Goal: Task Accomplishment & Management: Manage account settings

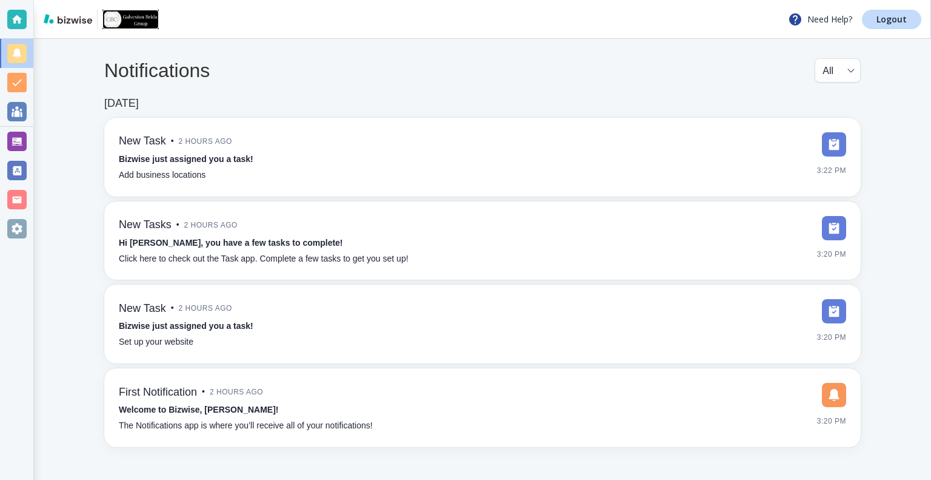
click at [145, 19] on img at bounding box center [130, 19] width 56 height 19
click at [113, 20] on img at bounding box center [130, 19] width 56 height 19
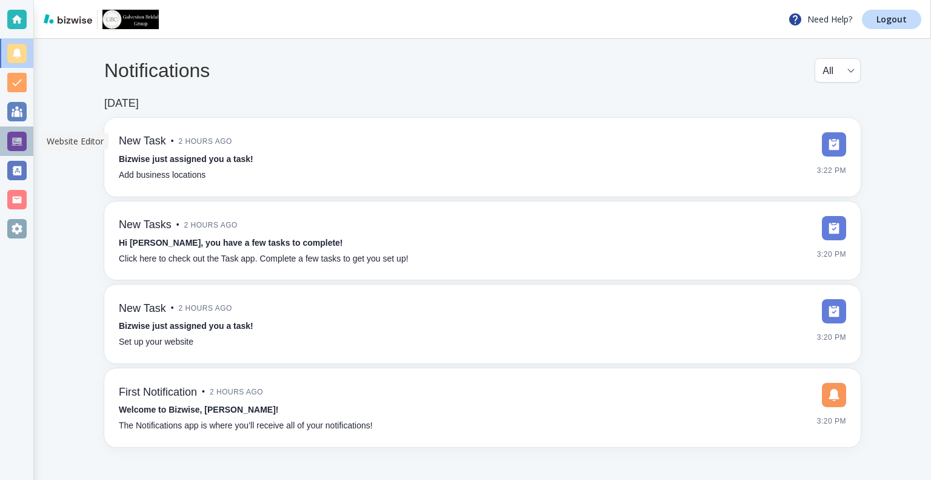
click at [22, 144] on div at bounding box center [16, 141] width 19 height 19
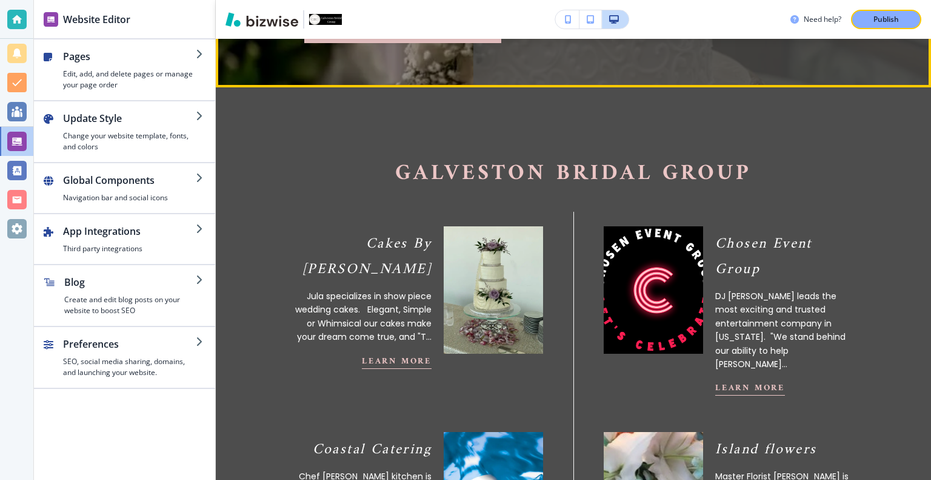
scroll to position [394, 0]
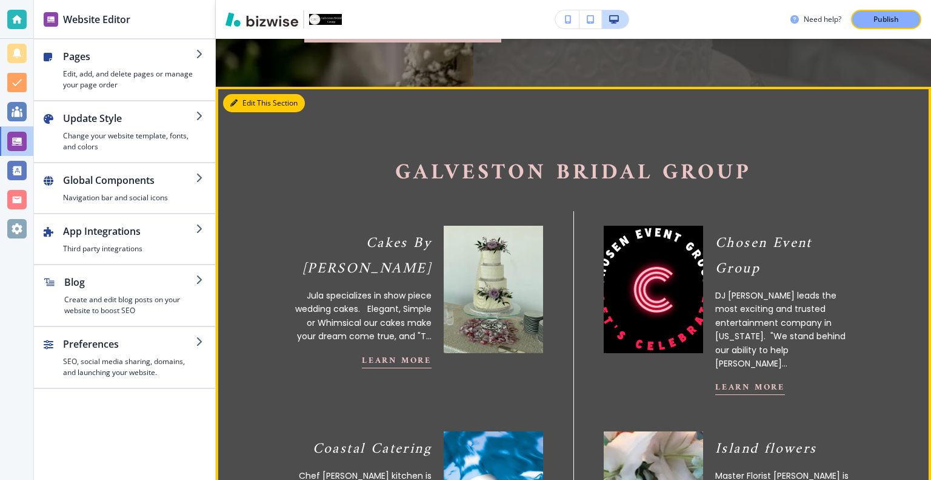
click at [240, 112] on button "Edit This Section" at bounding box center [264, 103] width 82 height 18
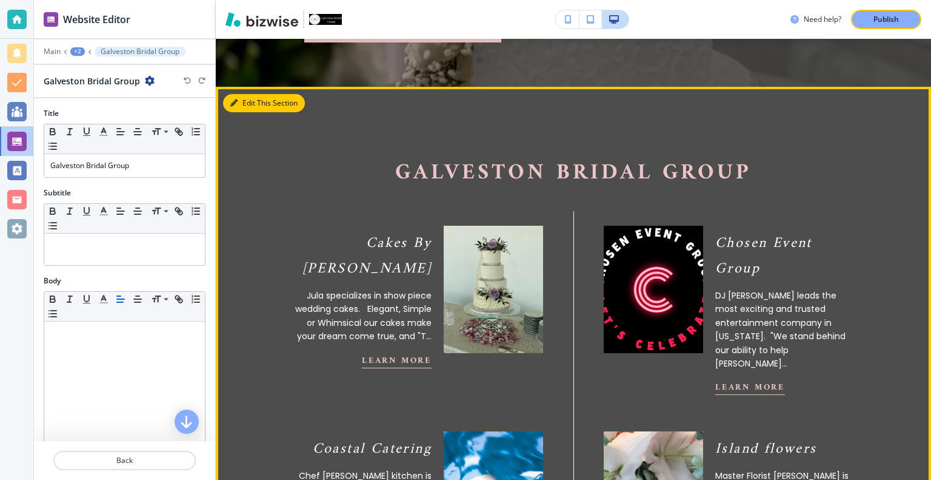
scroll to position [460, 0]
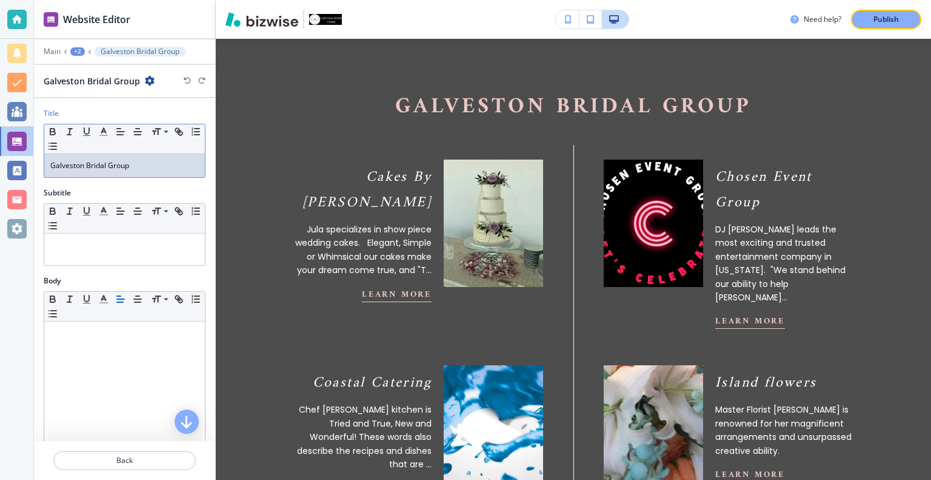
click at [172, 165] on p "Galveston Bridal Group" at bounding box center [124, 165] width 149 height 11
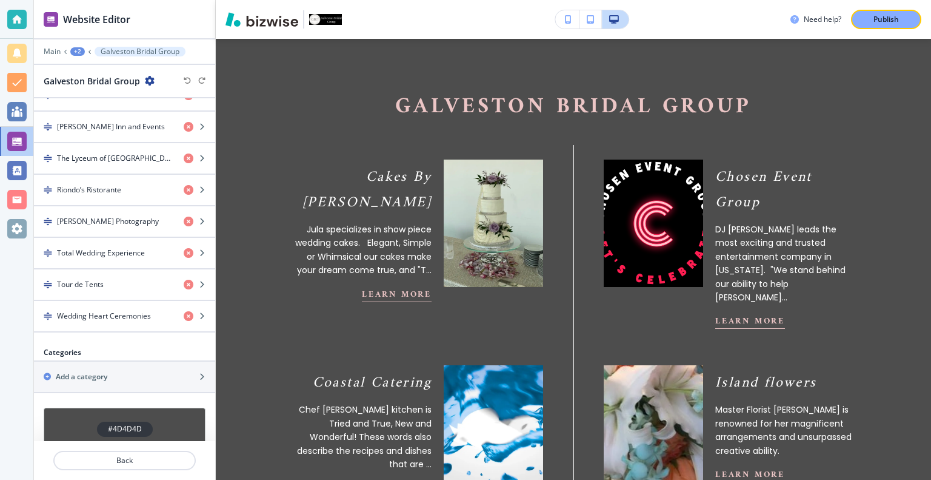
scroll to position [585, 0]
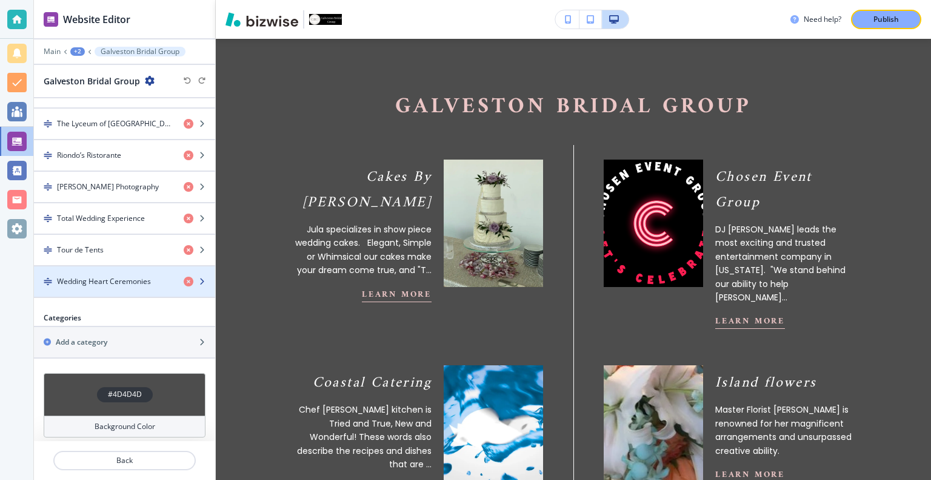
click at [117, 276] on h4 "Wedding Heart Ceremonies" at bounding box center [104, 281] width 94 height 11
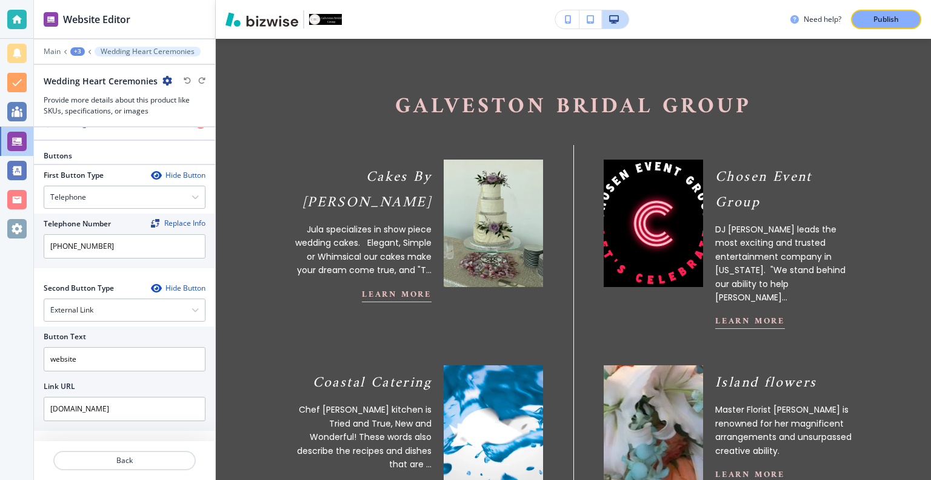
scroll to position [672, 0]
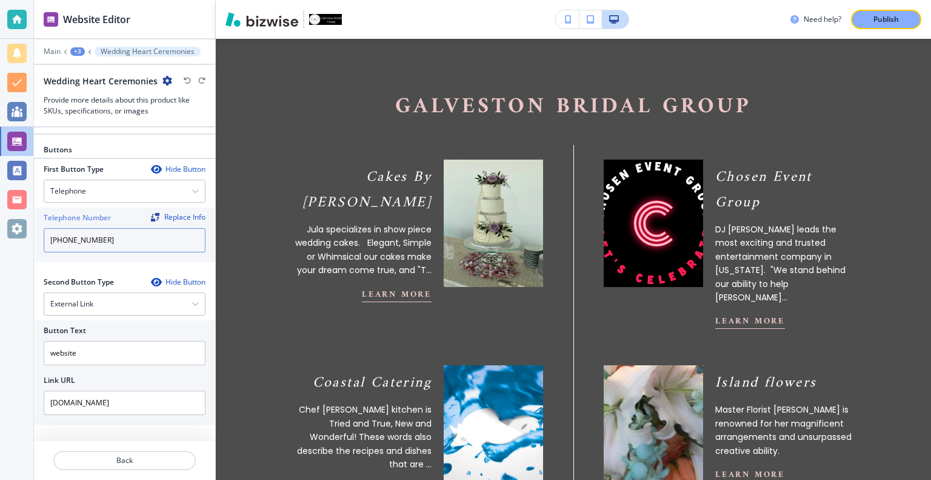
drag, startPoint x: 119, startPoint y: 232, endPoint x: 59, endPoint y: 233, distance: 60.1
click at [59, 233] on input "[PHONE_NUMBER]" at bounding box center [125, 240] width 162 height 24
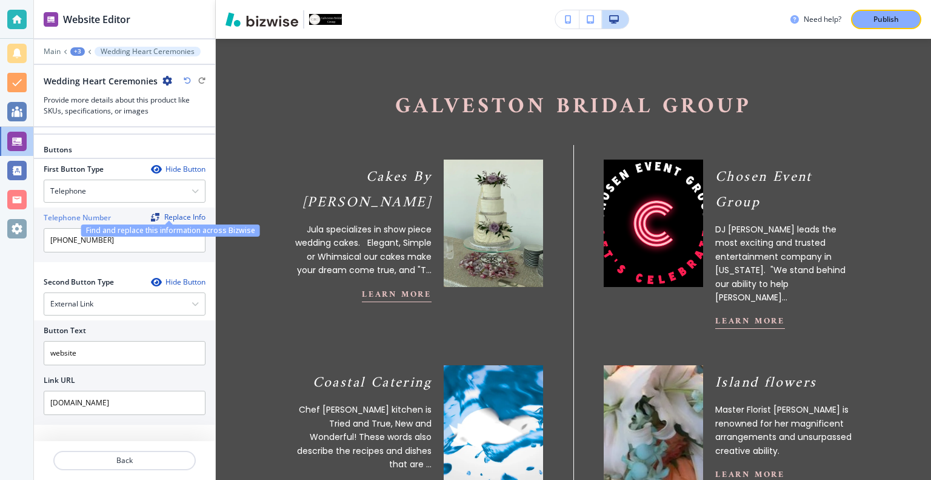
click at [169, 213] on div "Replace Info" at bounding box center [178, 217] width 55 height 8
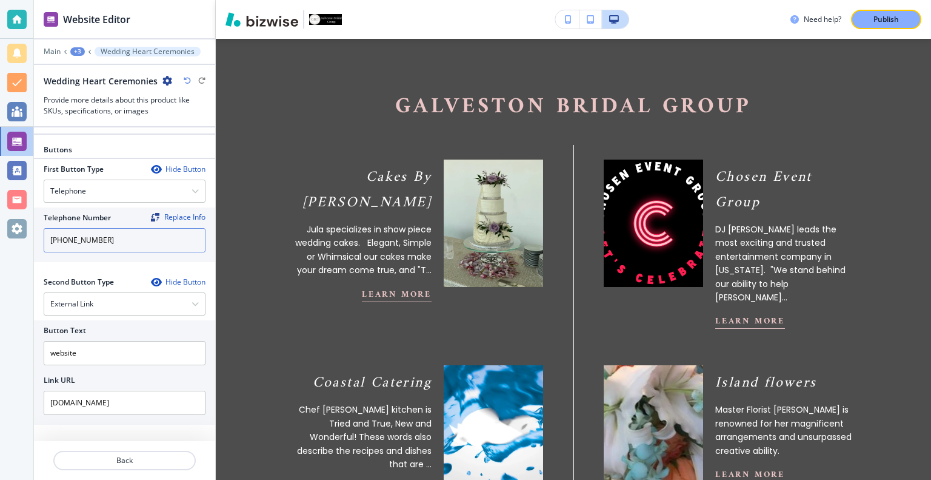
click at [73, 230] on input "[PHONE_NUMBER]" at bounding box center [125, 240] width 162 height 24
click at [92, 232] on input "[PHONE_NUMBER]" at bounding box center [125, 240] width 162 height 24
type input "[PHONE_NUMBER]"
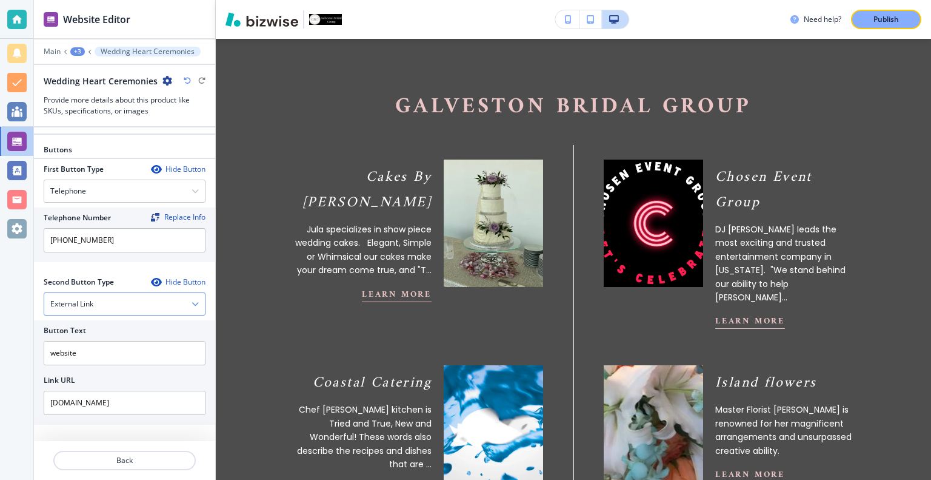
click at [137, 295] on div "External Link" at bounding box center [124, 304] width 161 height 22
click at [153, 232] on input "[PHONE_NUMBER]" at bounding box center [125, 240] width 162 height 24
click at [876, 21] on p "Publish" at bounding box center [886, 19] width 25 height 11
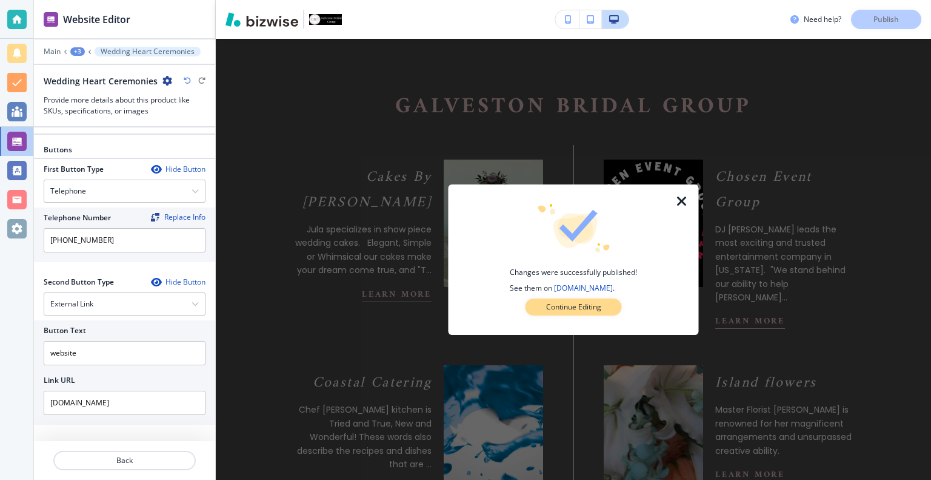
click at [598, 303] on p "Continue Editing" at bounding box center [573, 306] width 55 height 11
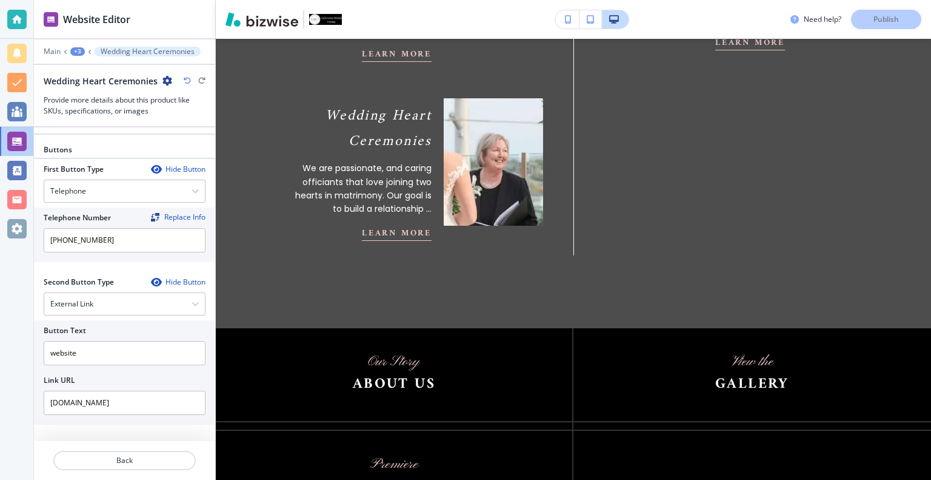
scroll to position [1317, 0]
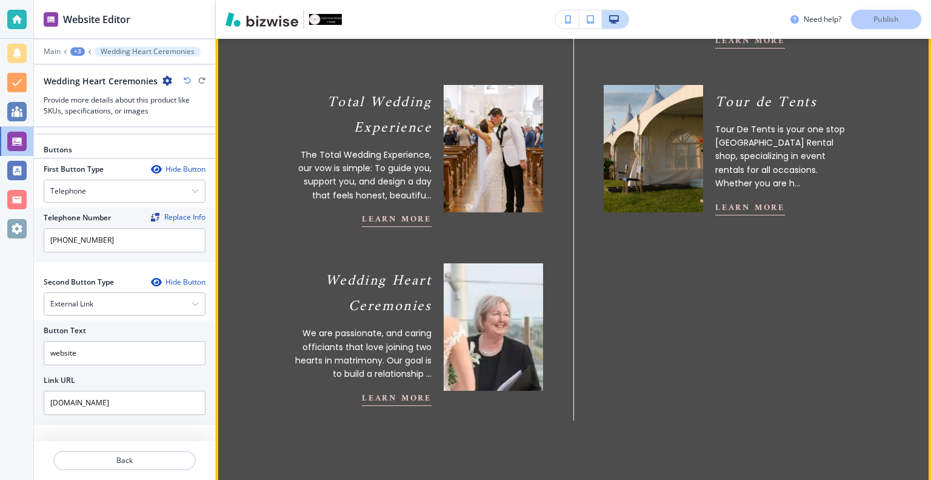
click at [398, 390] on button "Learn More" at bounding box center [397, 397] width 70 height 15
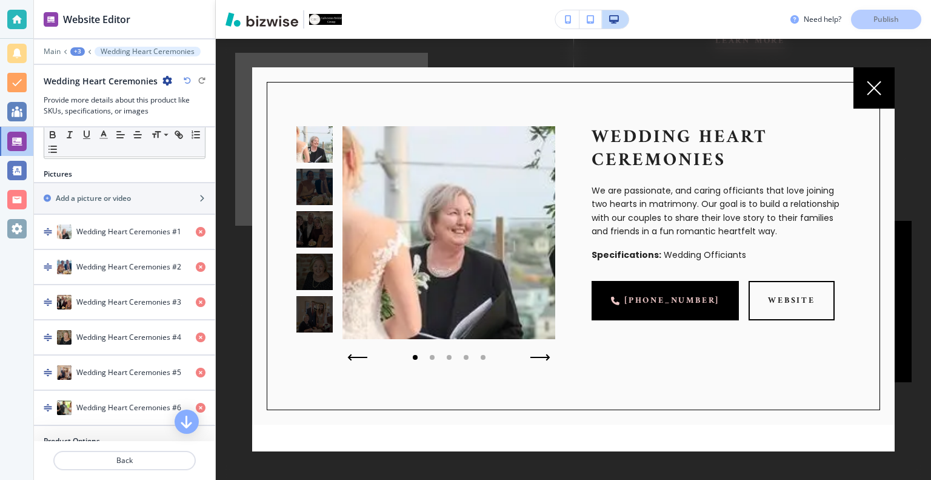
scroll to position [0, 0]
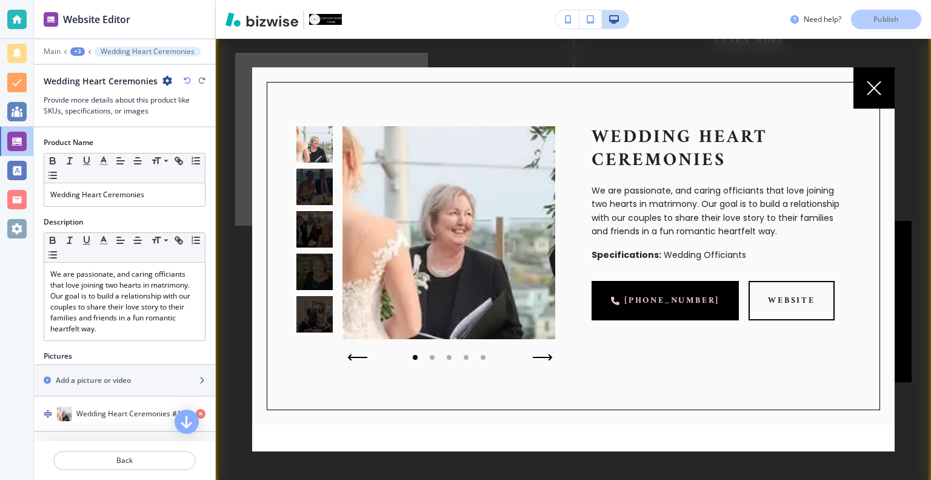
click at [537, 357] on icon "button" at bounding box center [543, 357] width 18 height 0
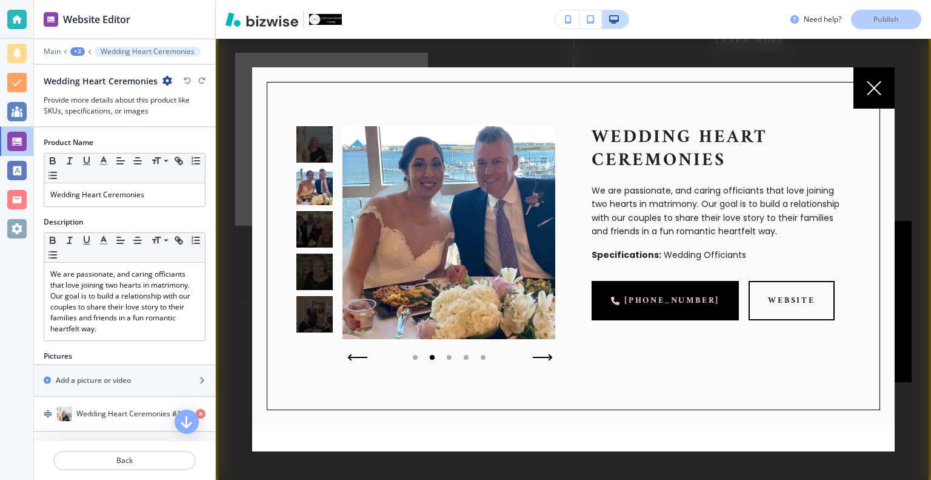
click at [537, 357] on icon "button" at bounding box center [543, 357] width 18 height 0
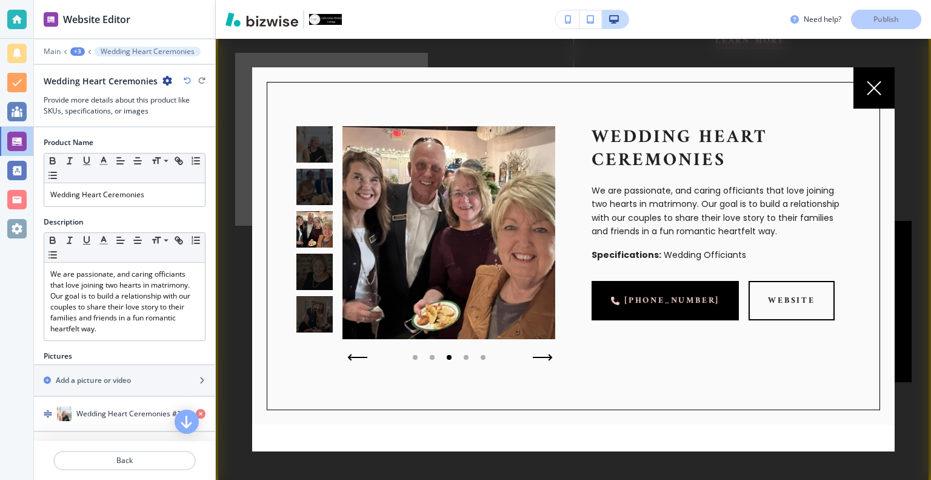
click at [537, 357] on icon "button" at bounding box center [543, 357] width 18 height 0
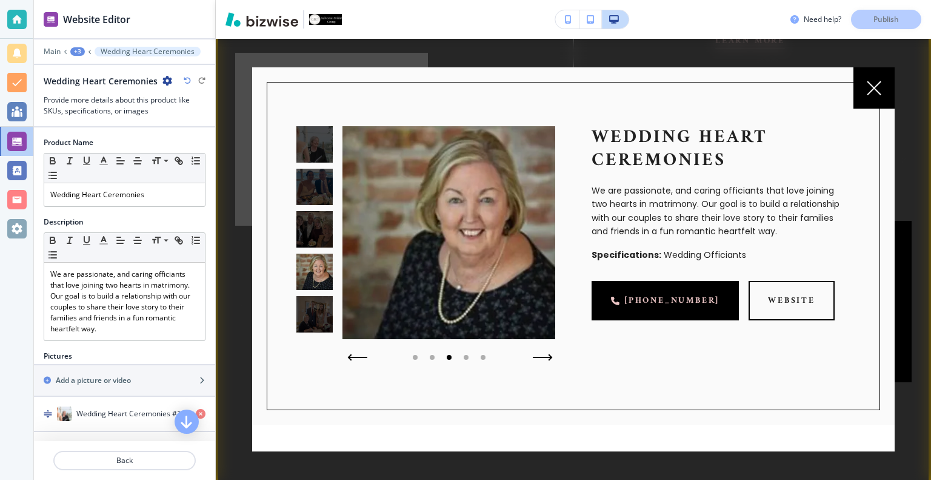
click at [537, 357] on icon "button" at bounding box center [543, 357] width 18 height 0
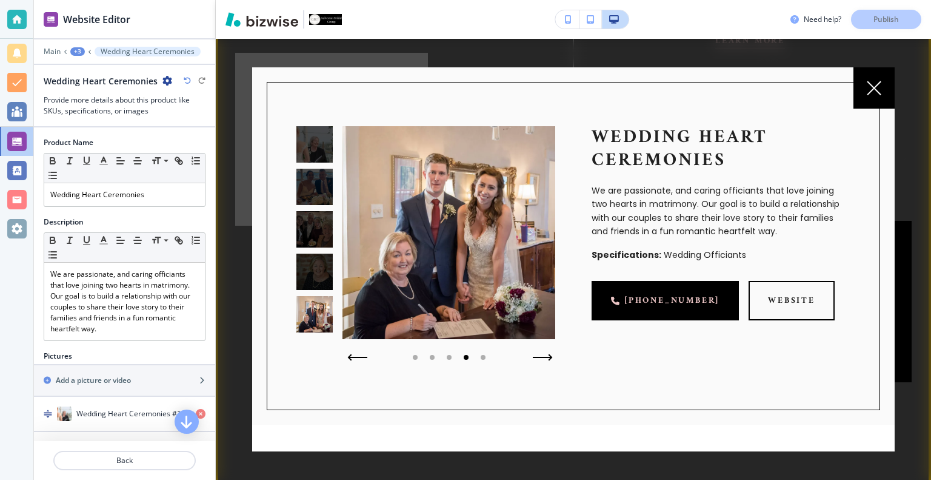
click at [537, 357] on icon "button" at bounding box center [543, 357] width 18 height 0
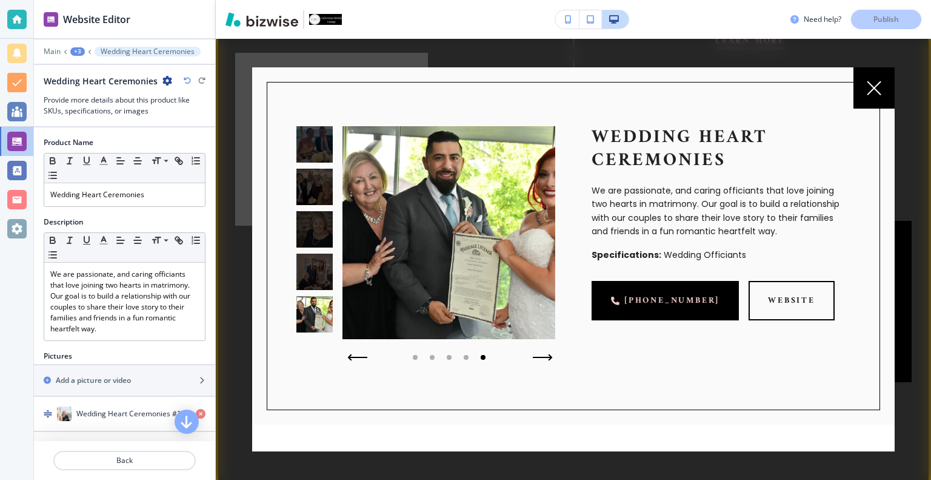
click at [537, 357] on icon "button" at bounding box center [543, 357] width 18 height 0
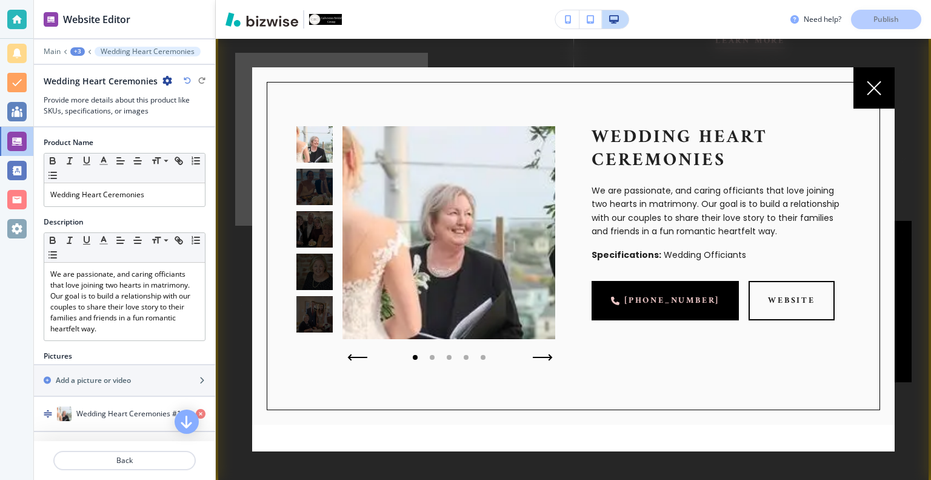
click at [537, 357] on icon "button" at bounding box center [543, 357] width 18 height 0
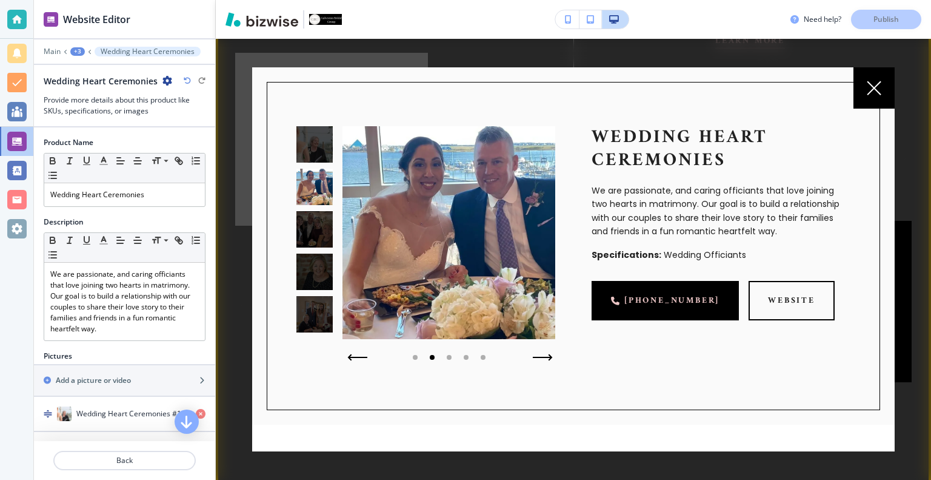
click at [537, 357] on icon "button" at bounding box center [543, 357] width 18 height 0
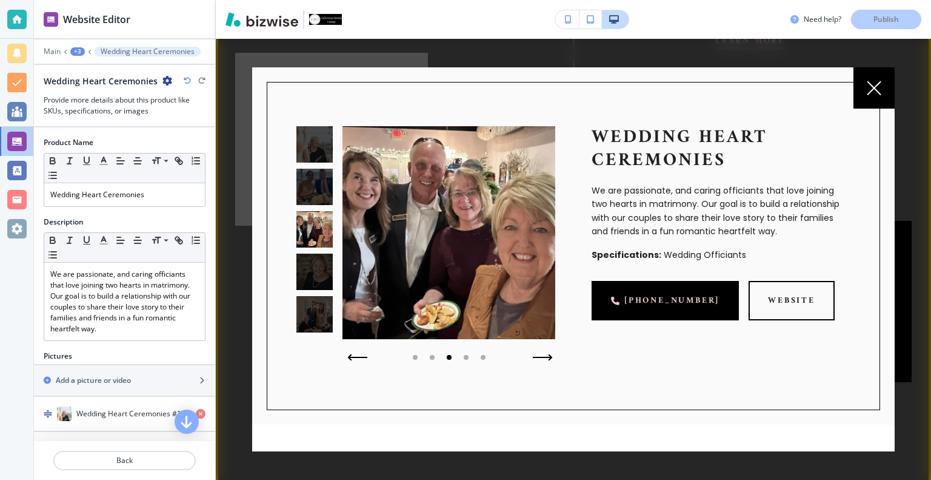
click at [537, 357] on icon "button" at bounding box center [543, 357] width 18 height 0
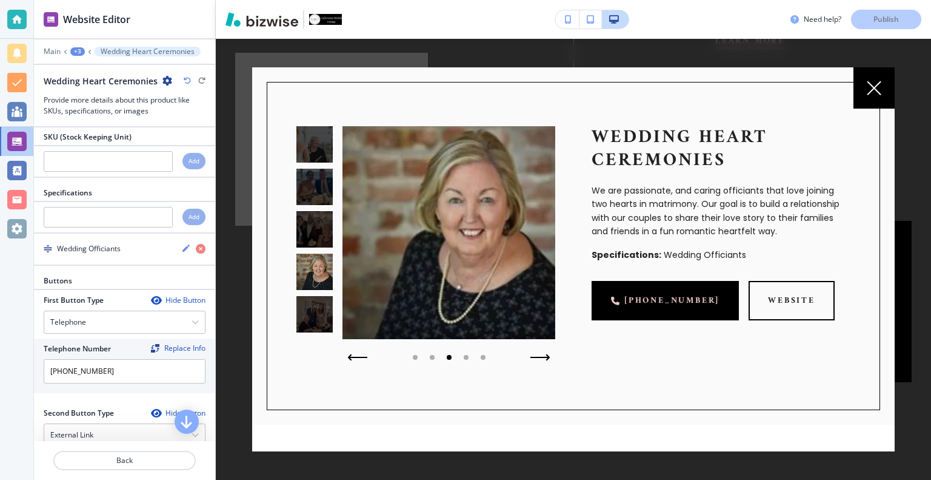
scroll to position [553, 0]
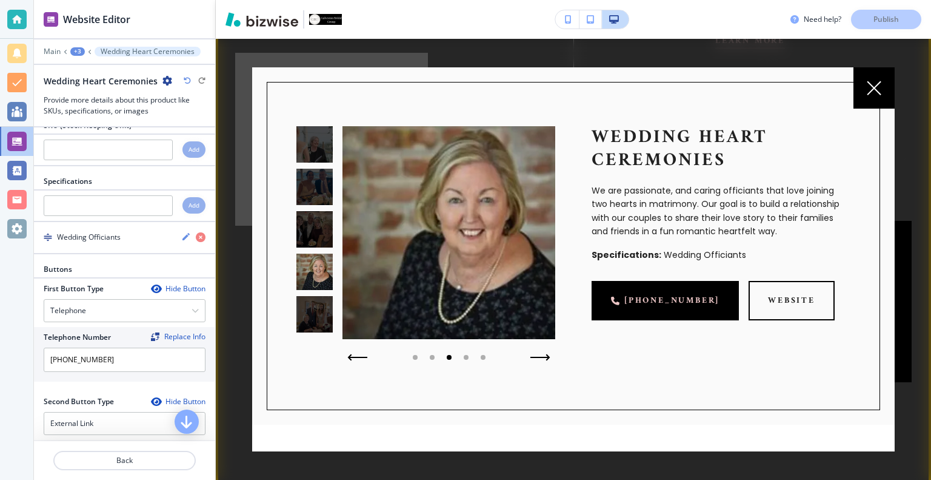
click at [873, 86] on icon at bounding box center [874, 87] width 13 height 13
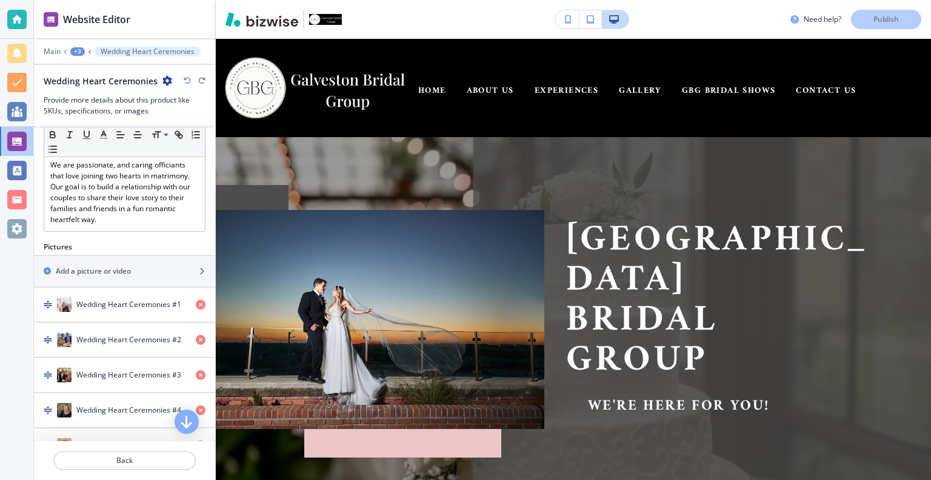
scroll to position [0, 0]
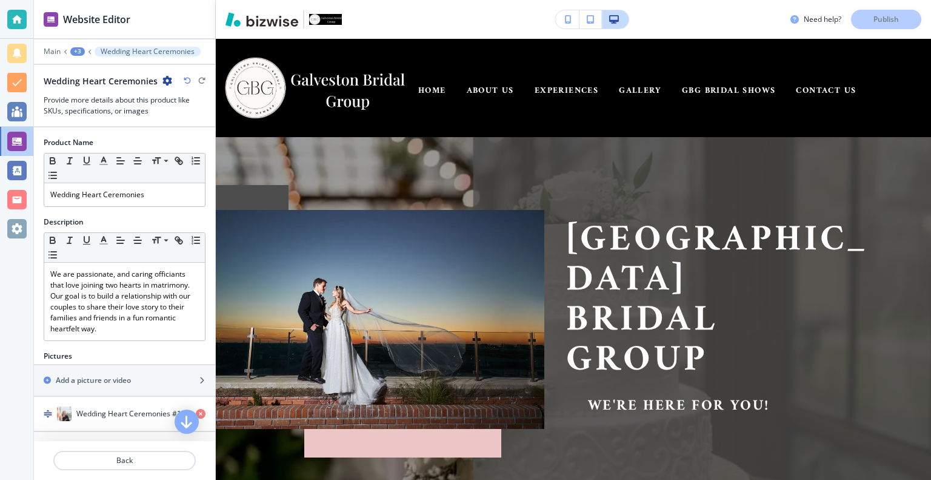
click at [81, 55] on div "+3" at bounding box center [77, 51] width 15 height 8
click at [155, 460] on p "Back" at bounding box center [125, 460] width 140 height 11
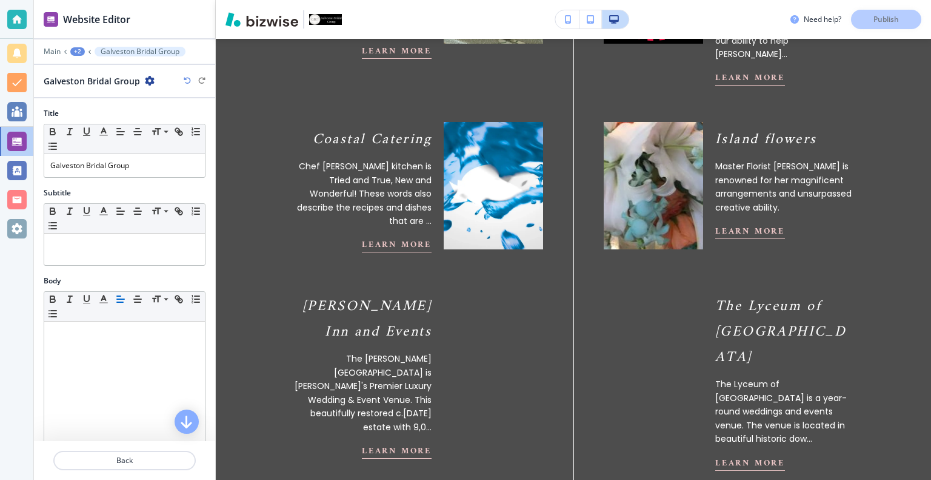
scroll to position [665, 0]
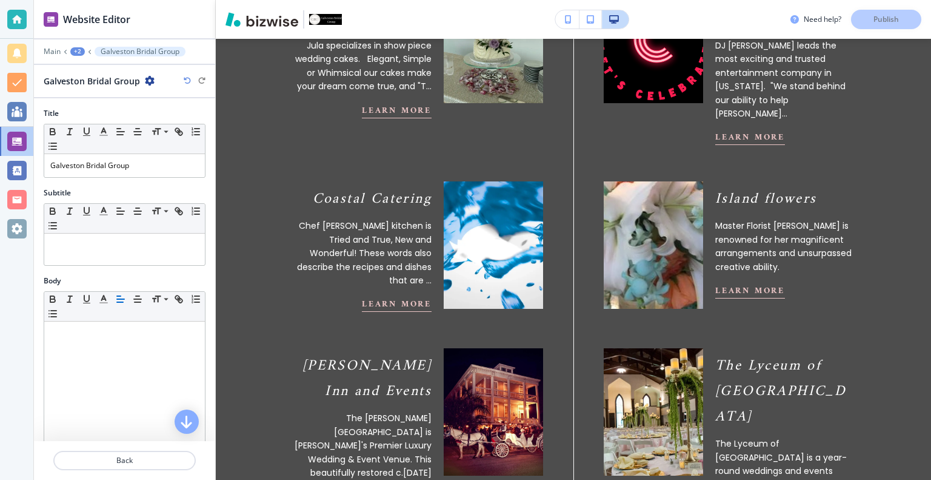
click at [157, 53] on p "Galveston Bridal Group" at bounding box center [140, 51] width 79 height 8
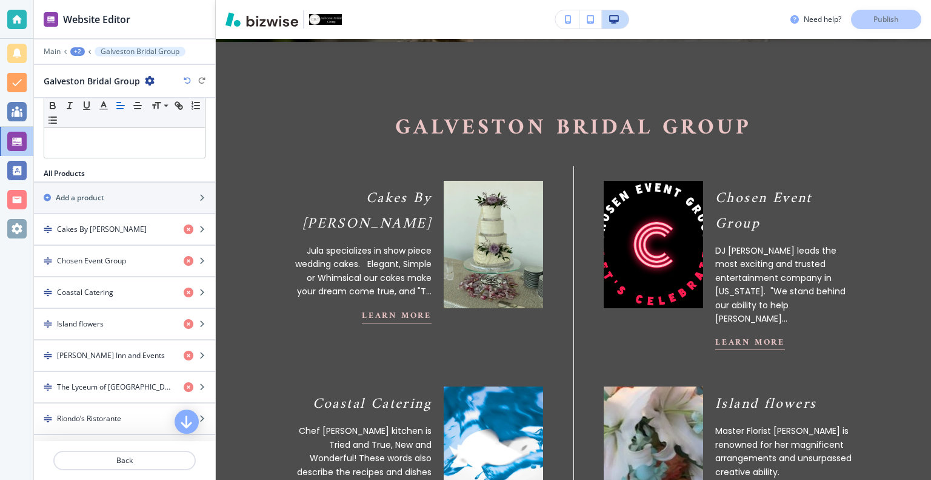
scroll to position [328, 0]
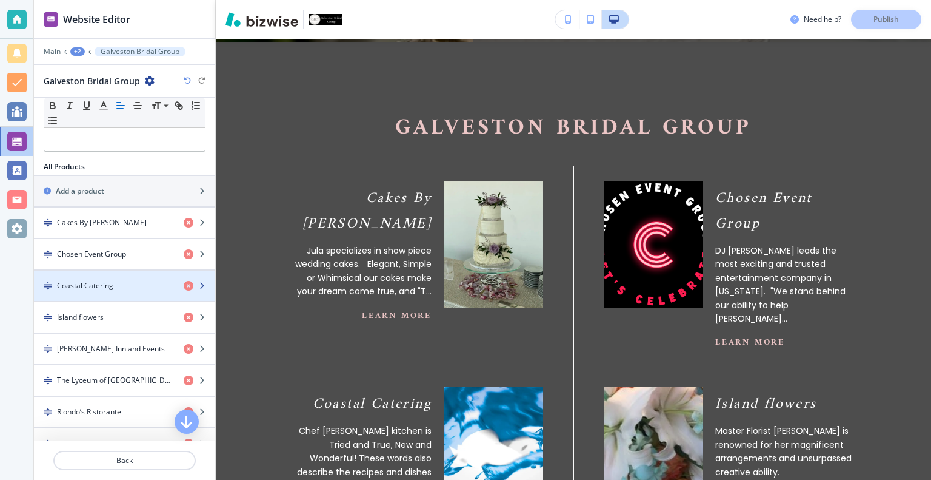
click at [125, 286] on div "Coastal Catering" at bounding box center [104, 285] width 140 height 11
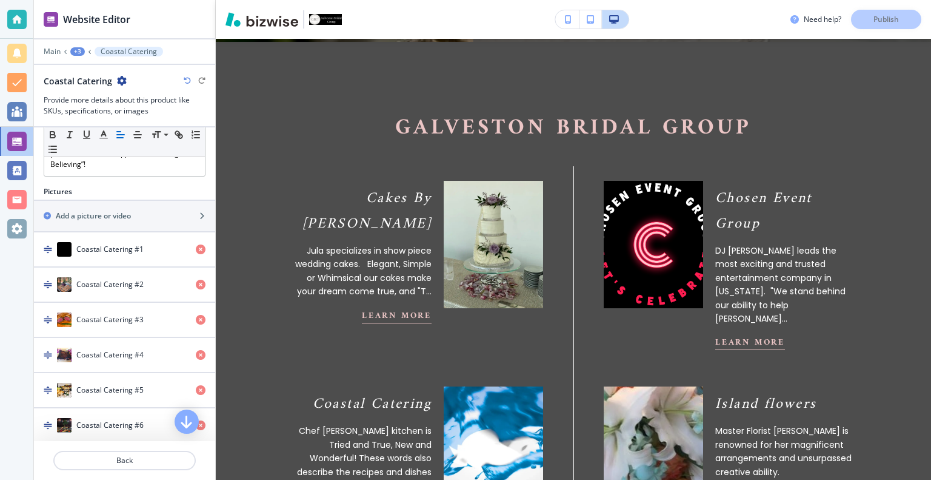
scroll to position [287, 0]
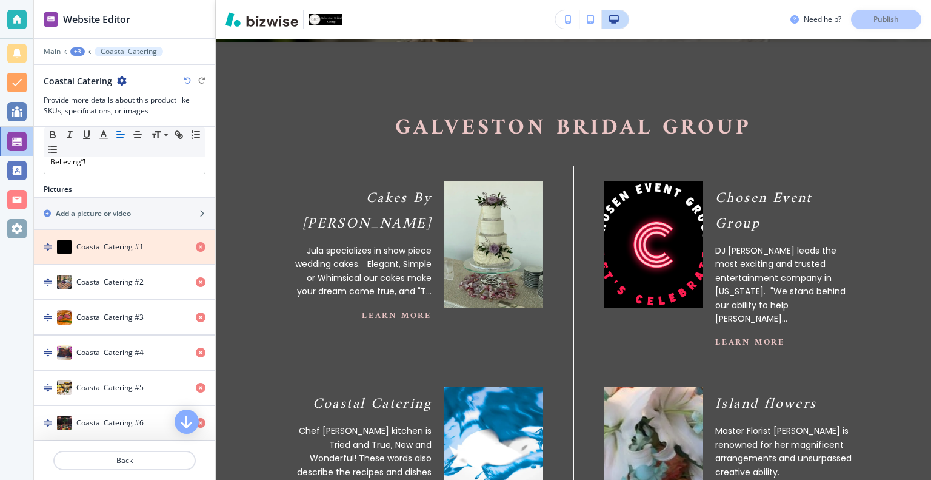
click at [196, 242] on icon "button" at bounding box center [201, 247] width 10 height 10
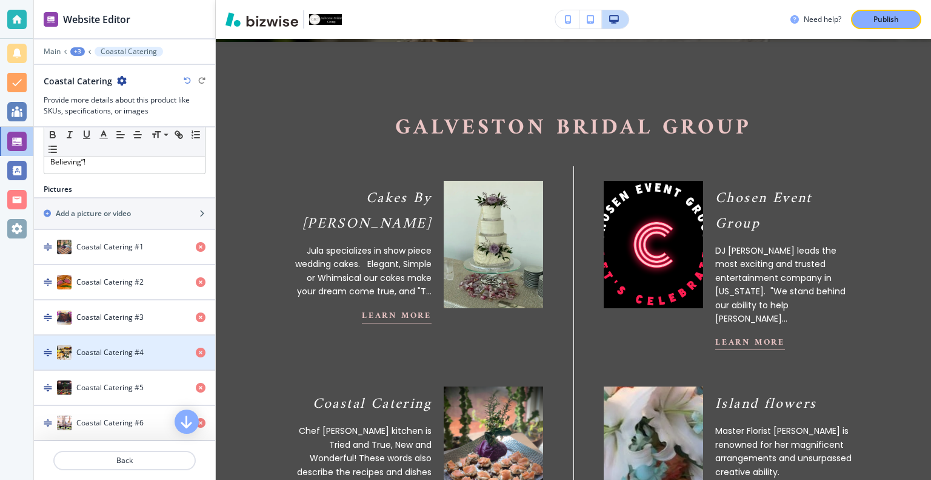
click at [47, 349] on img "button" at bounding box center [48, 352] width 8 height 8
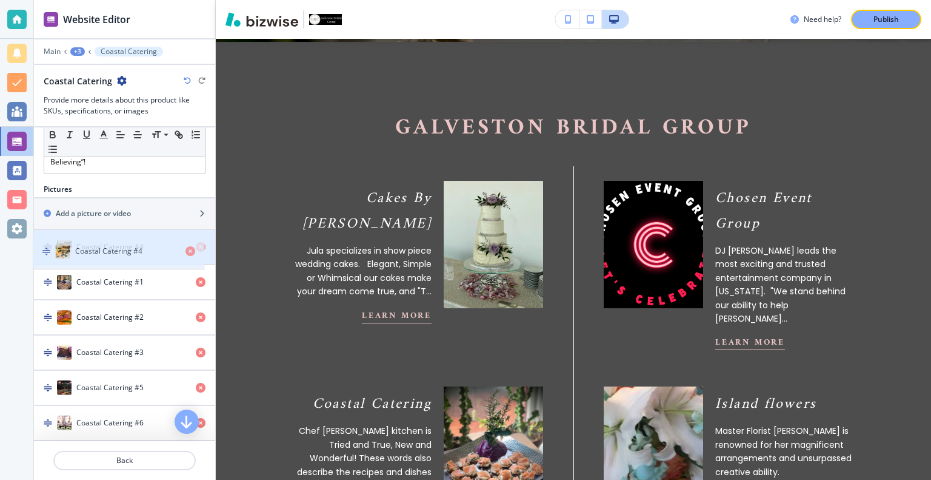
drag, startPoint x: 47, startPoint y: 349, endPoint x: 46, endPoint y: 252, distance: 97.6
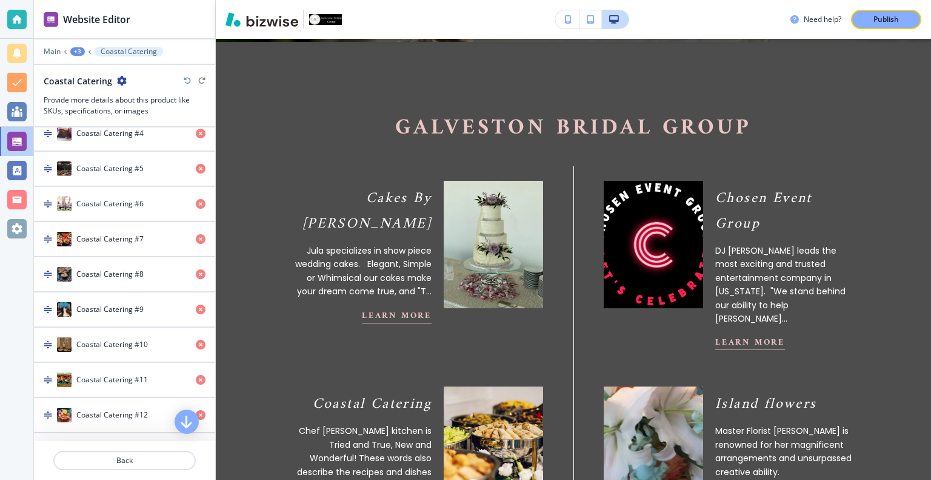
scroll to position [508, 0]
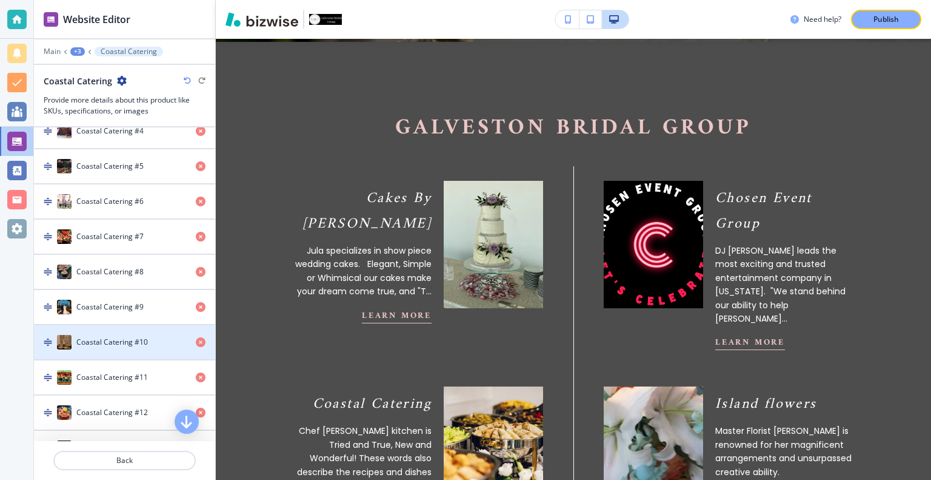
click at [65, 338] on img "button" at bounding box center [64, 342] width 15 height 15
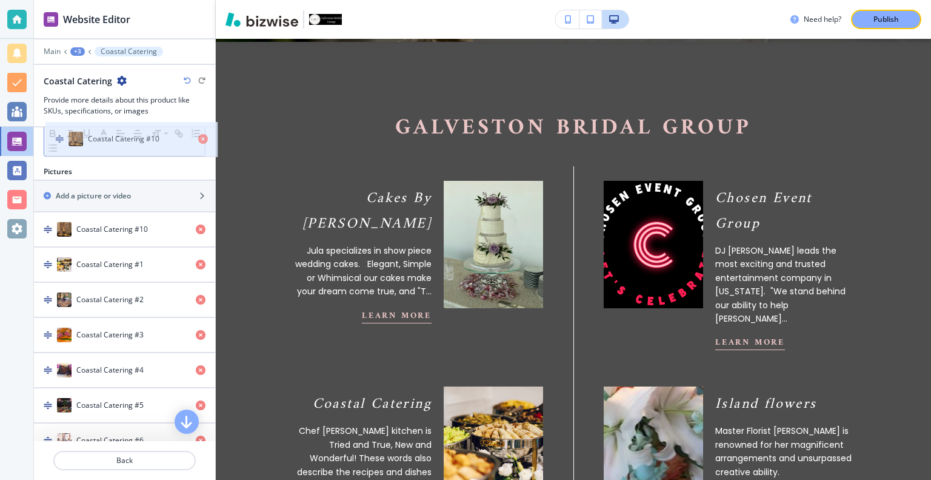
scroll to position [287, 0]
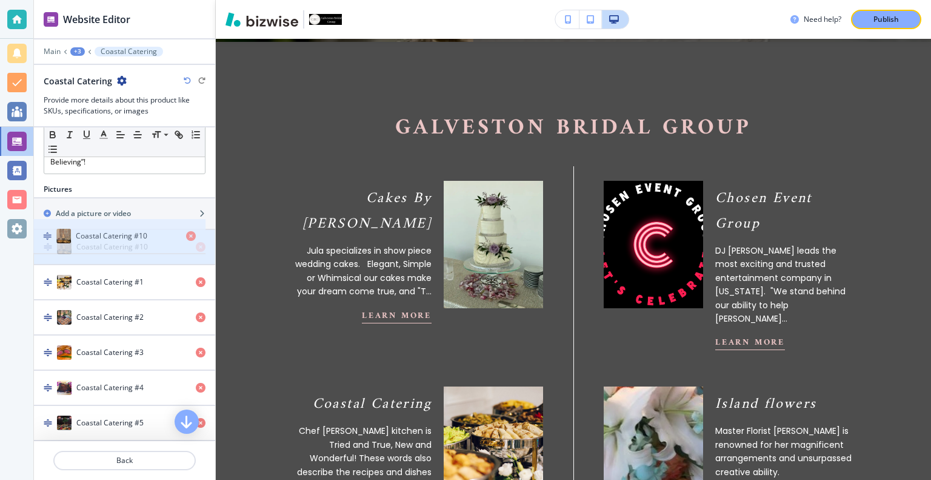
drag, startPoint x: 65, startPoint y: 338, endPoint x: 65, endPoint y: 236, distance: 101.9
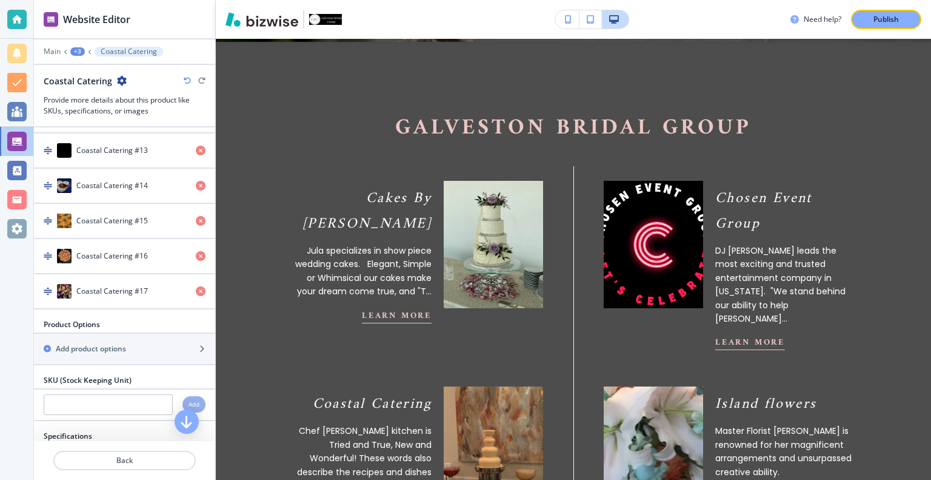
scroll to position [840, 0]
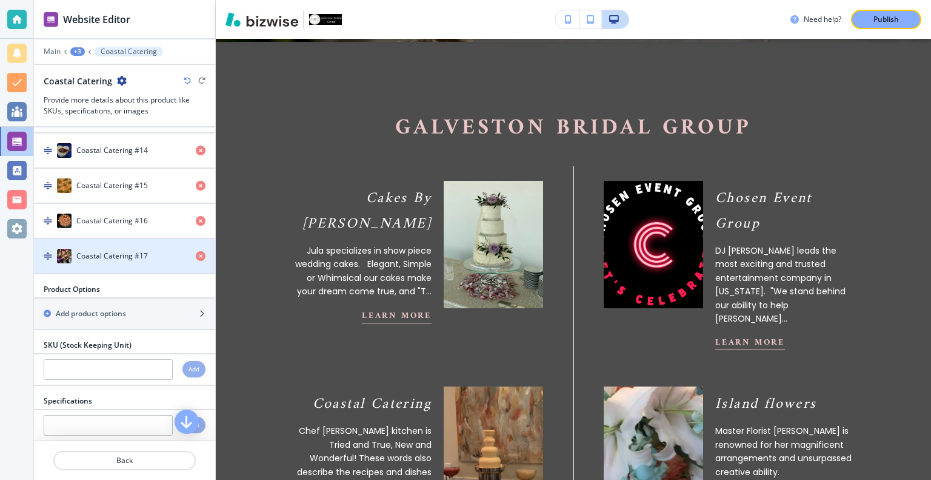
click at [66, 250] on img "button" at bounding box center [64, 256] width 15 height 15
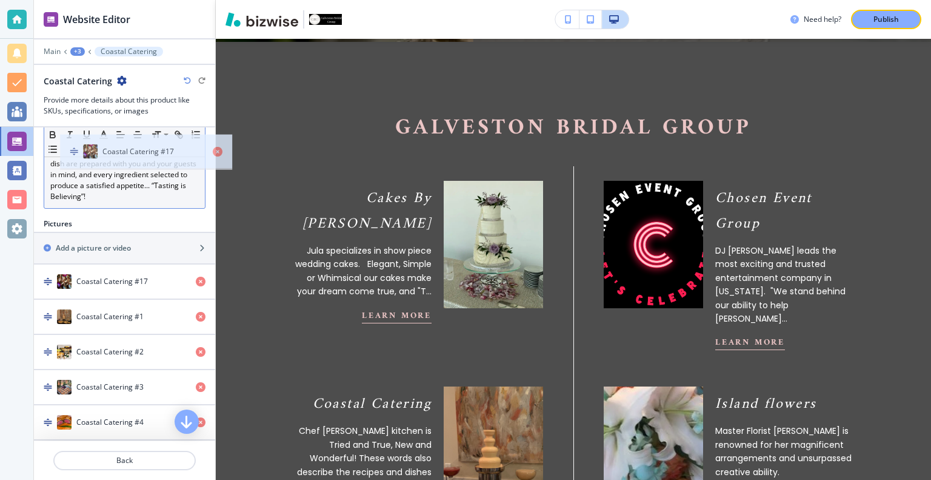
scroll to position [235, 0]
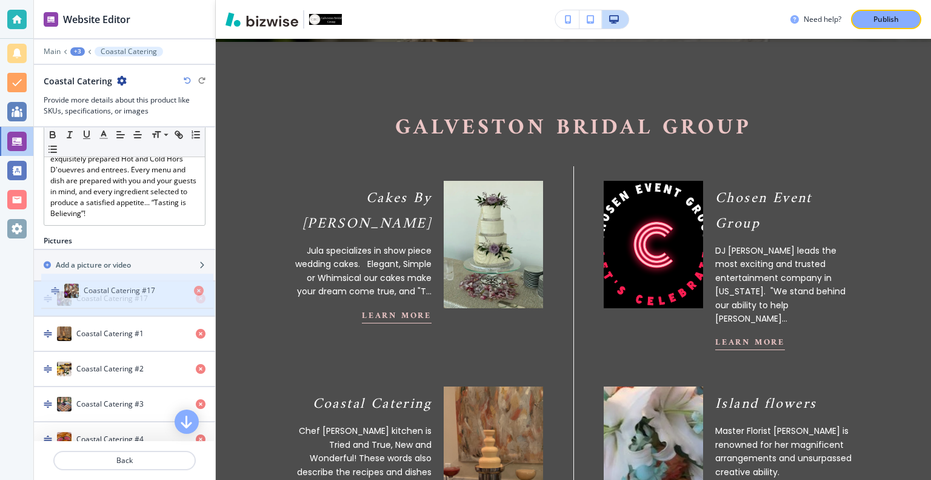
drag, startPoint x: 66, startPoint y: 250, endPoint x: 73, endPoint y: 290, distance: 41.3
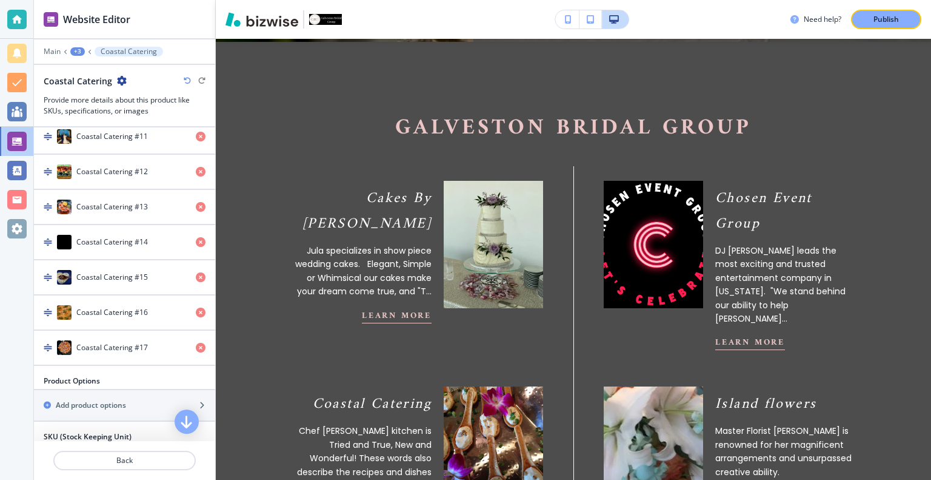
scroll to position [746, 0]
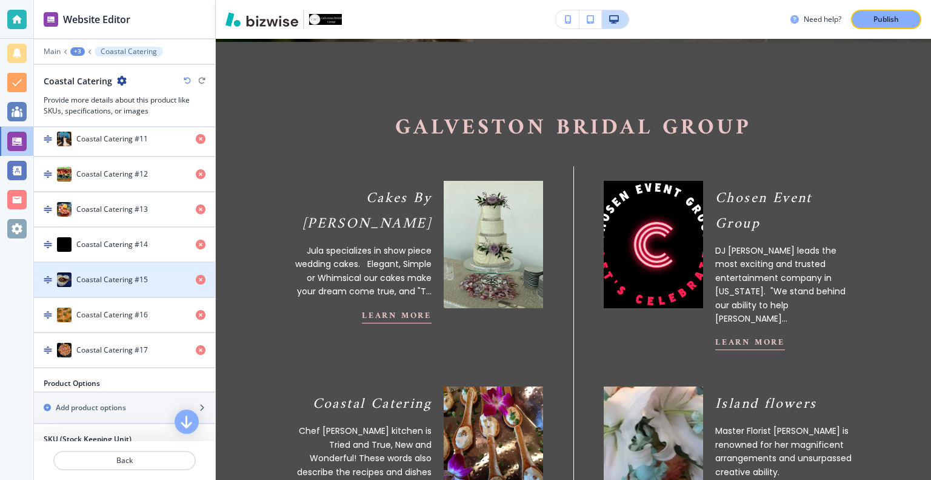
click at [66, 276] on img "button" at bounding box center [64, 279] width 15 height 15
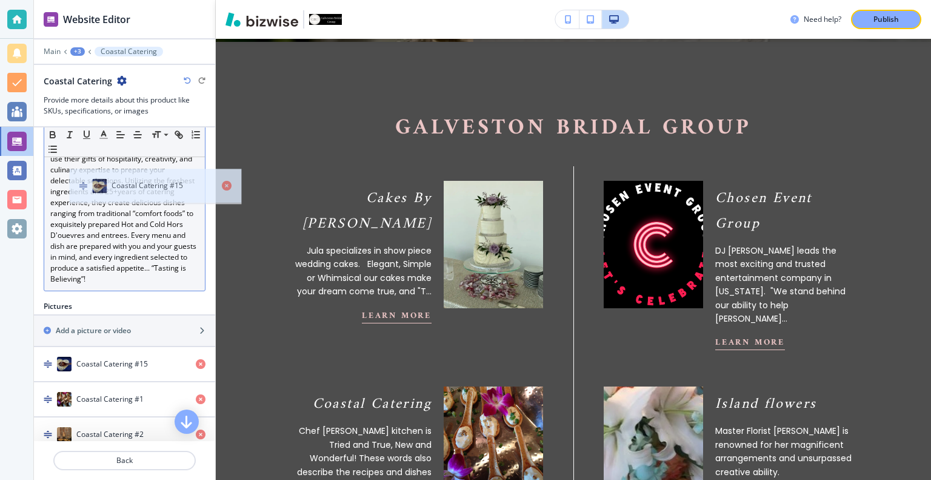
scroll to position [164, 0]
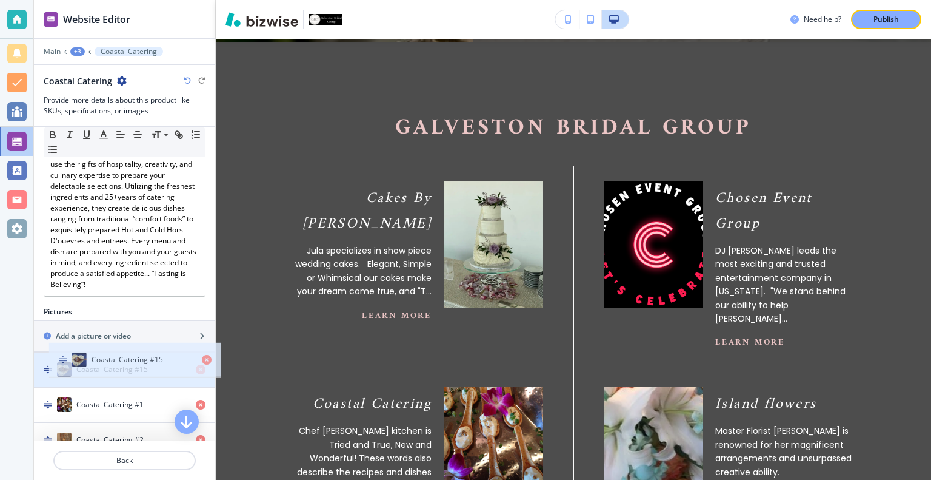
drag, startPoint x: 66, startPoint y: 276, endPoint x: 81, endPoint y: 361, distance: 86.8
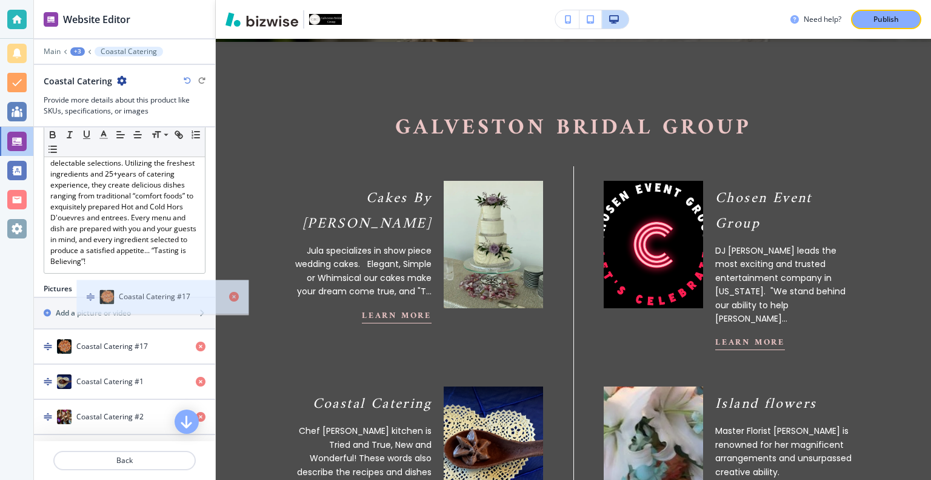
scroll to position [182, 0]
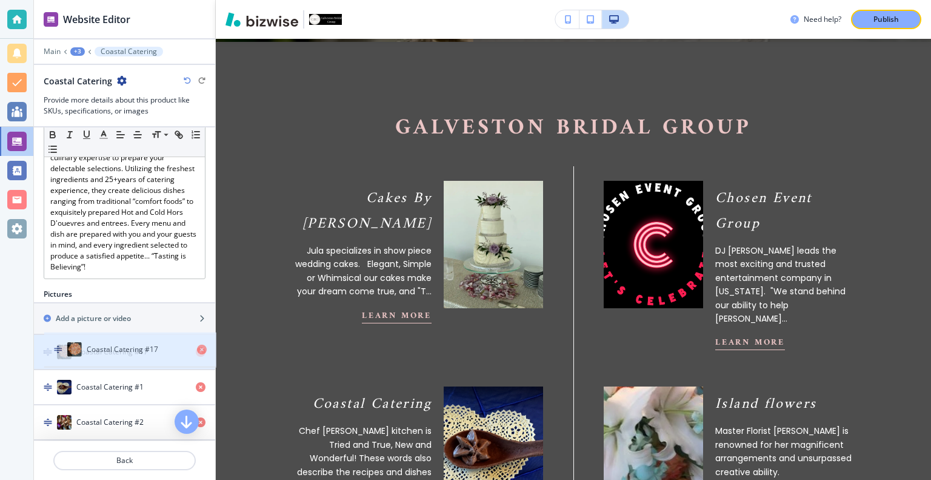
drag, startPoint x: 70, startPoint y: 255, endPoint x: 80, endPoint y: 348, distance: 93.3
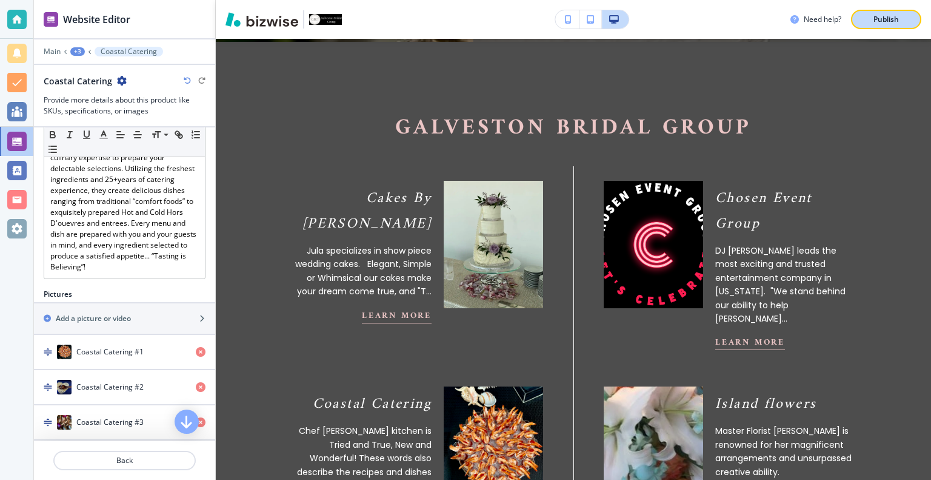
click at [878, 18] on p "Publish" at bounding box center [886, 19] width 25 height 11
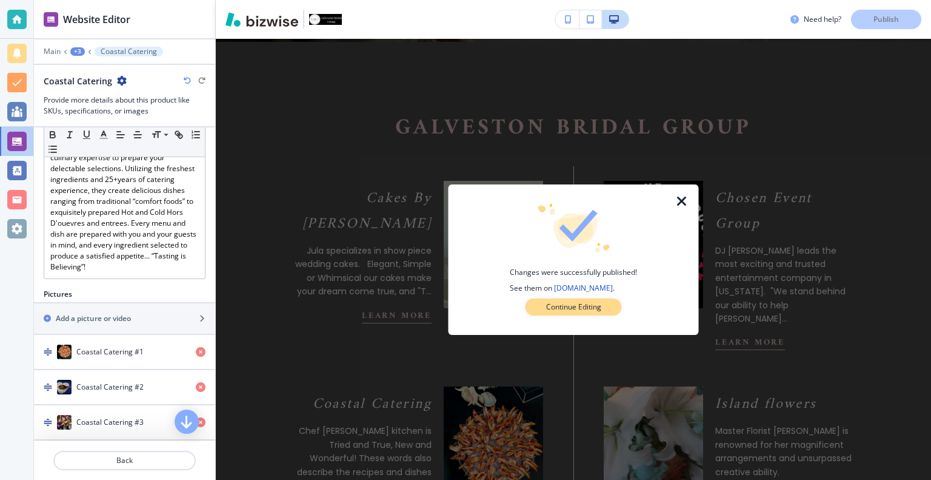
click at [575, 306] on p "Continue Editing" at bounding box center [573, 306] width 55 height 11
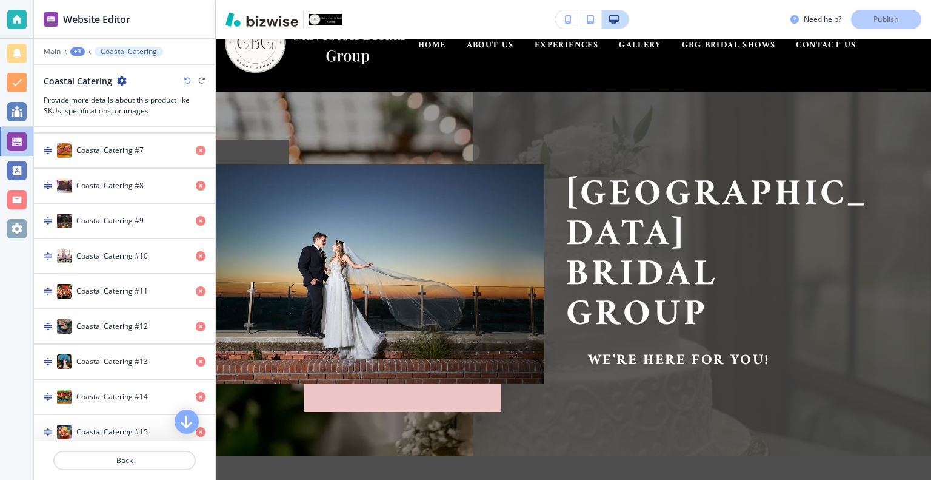
scroll to position [0, 0]
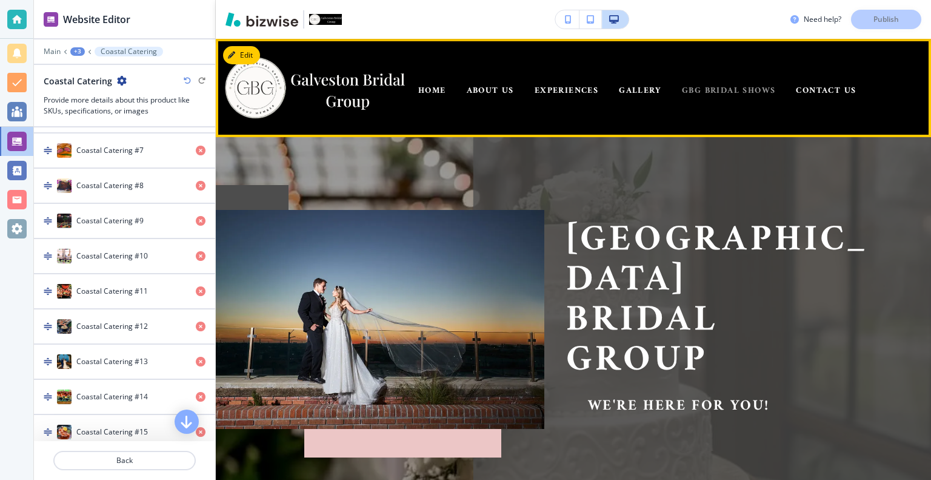
click at [749, 89] on span "GBG BRIDAL SHOWS" at bounding box center [728, 90] width 93 height 15
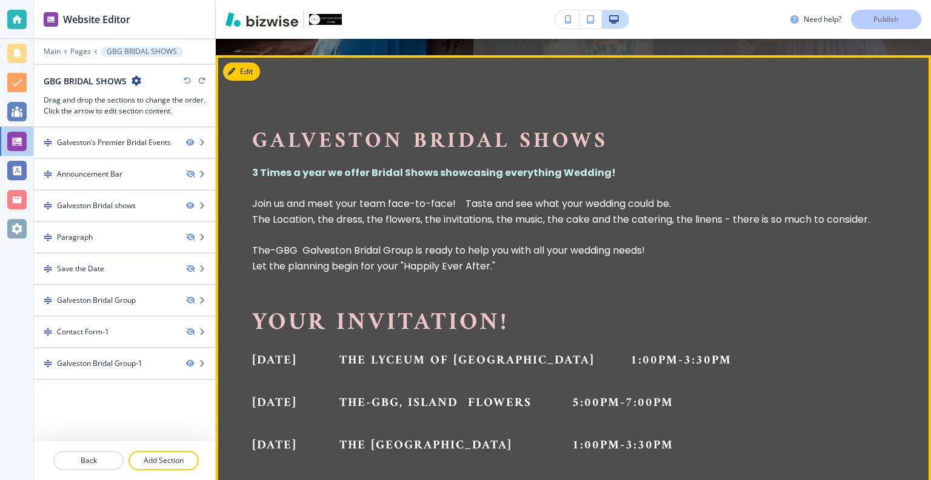
scroll to position [501, 0]
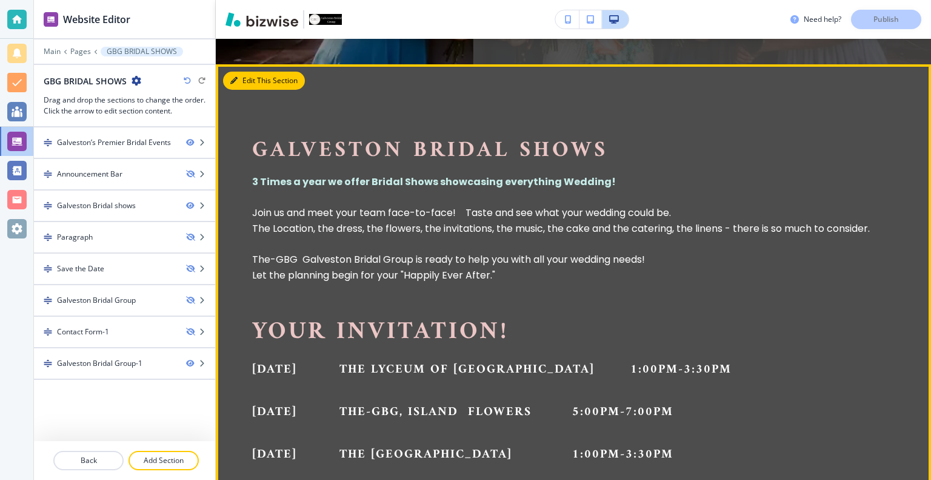
click at [245, 75] on button "Edit This Section" at bounding box center [264, 81] width 82 height 18
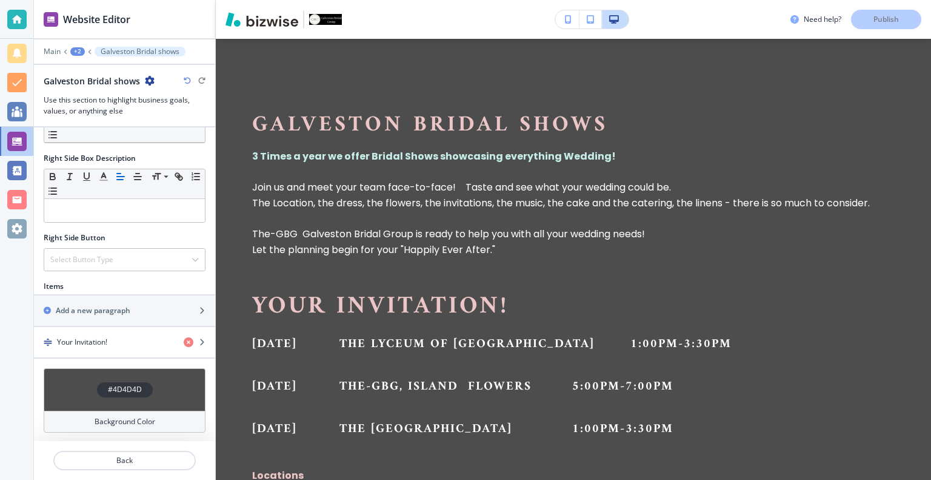
scroll to position [551, 0]
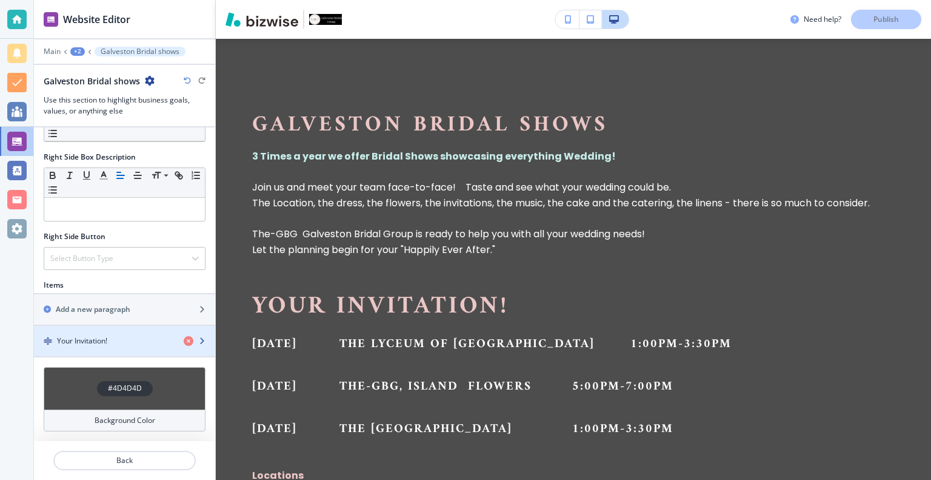
click at [133, 339] on div "Your Invitation!" at bounding box center [104, 340] width 140 height 11
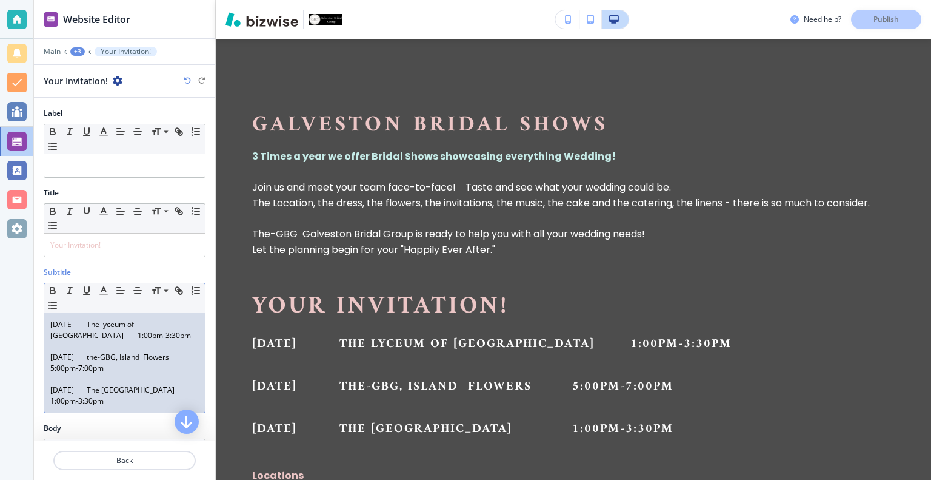
click at [131, 322] on p "[DATE] The lyceum of [GEOGRAPHIC_DATA] 1:00pm-3:30pm" at bounding box center [124, 330] width 149 height 22
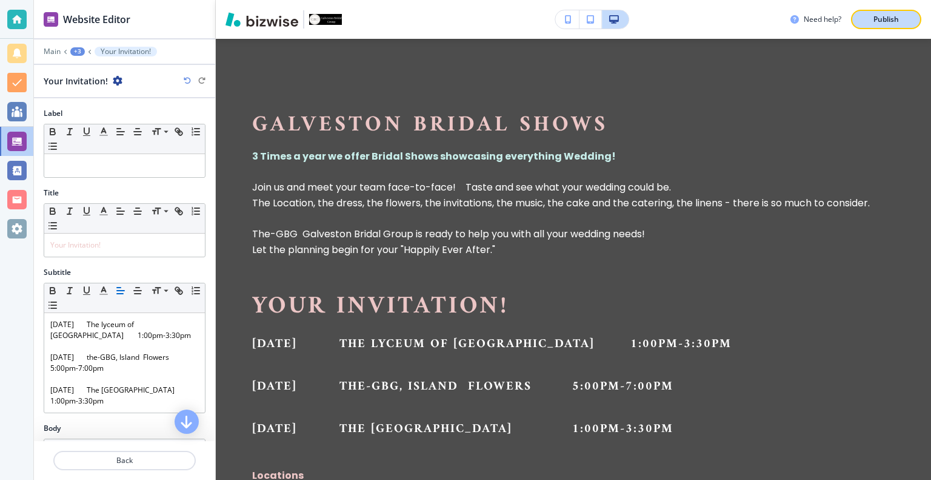
click at [885, 19] on p "Publish" at bounding box center [886, 19] width 25 height 11
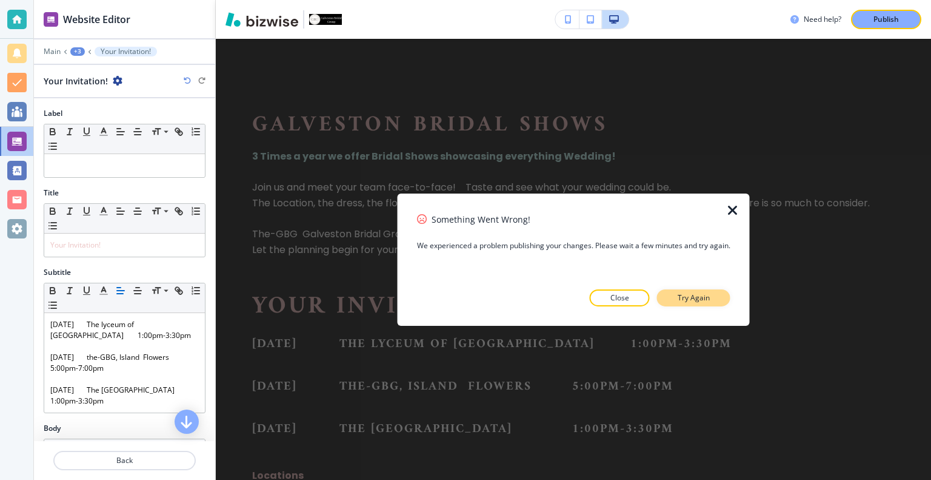
click at [699, 301] on p "Try Again" at bounding box center [694, 297] width 32 height 11
click at [702, 300] on p "Try Again" at bounding box center [694, 297] width 32 height 11
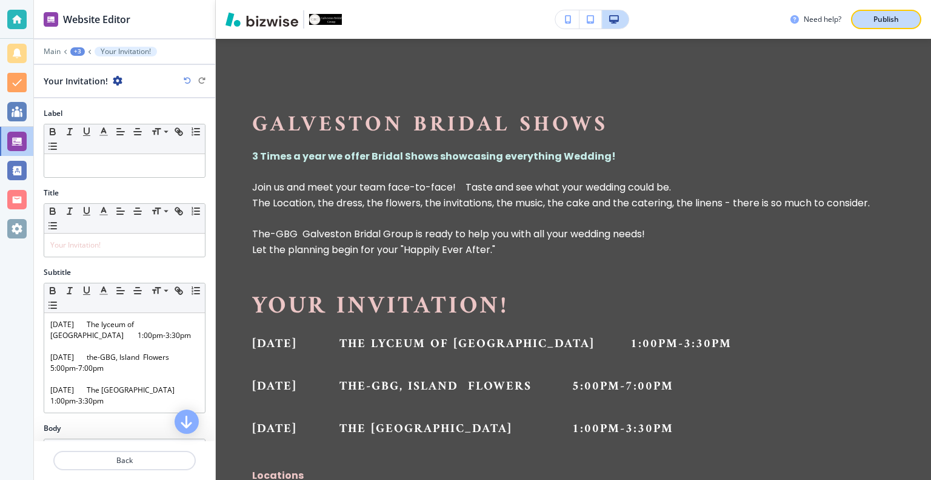
click at [873, 16] on div "Publish" at bounding box center [886, 19] width 39 height 11
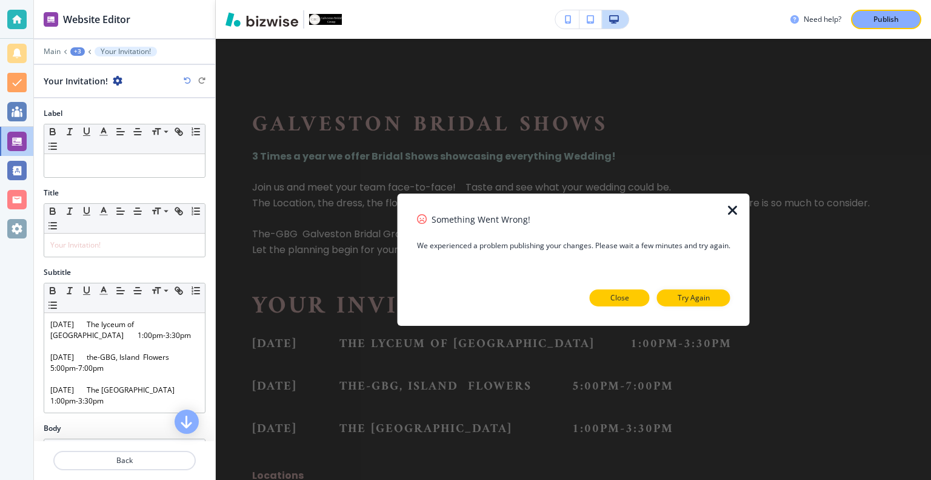
click at [632, 298] on button "Close" at bounding box center [620, 297] width 60 height 17
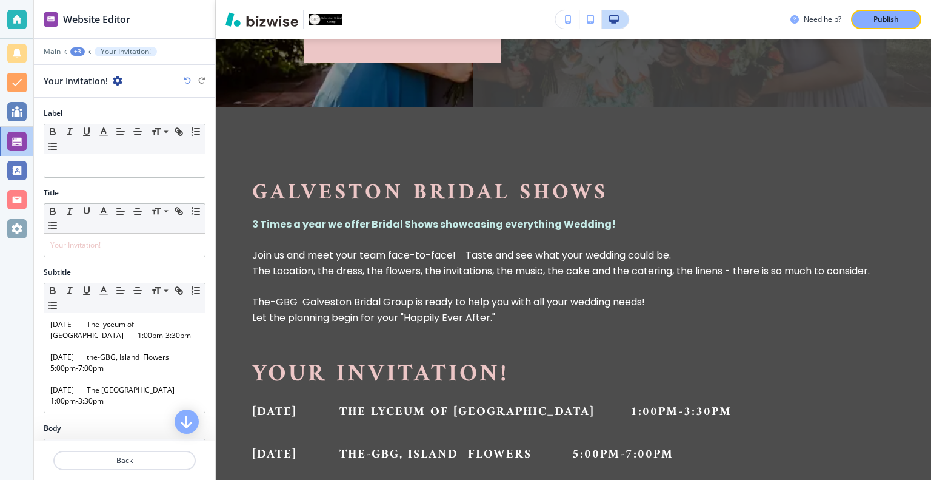
scroll to position [0, 0]
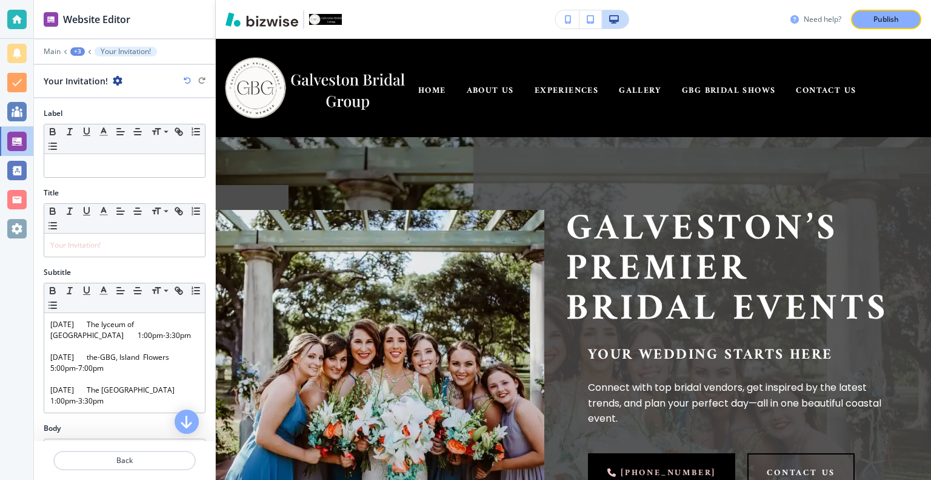
click at [828, 18] on h3 "Need help?" at bounding box center [823, 19] width 38 height 11
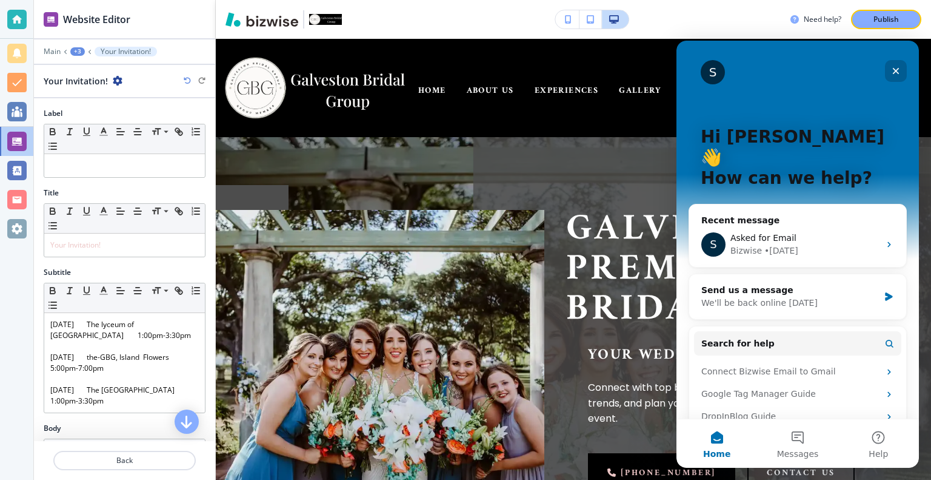
click at [898, 66] on icon "Close" at bounding box center [896, 71] width 10 height 10
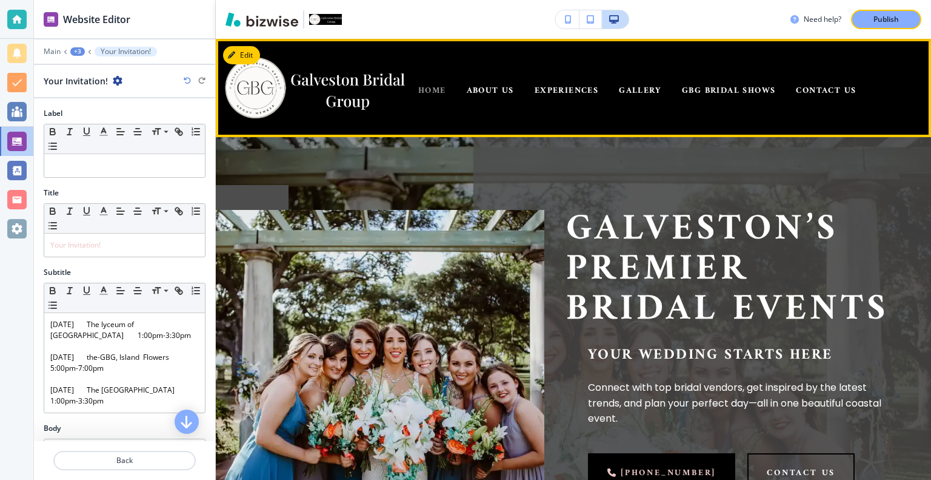
click at [437, 89] on span "HOME" at bounding box center [432, 90] width 28 height 15
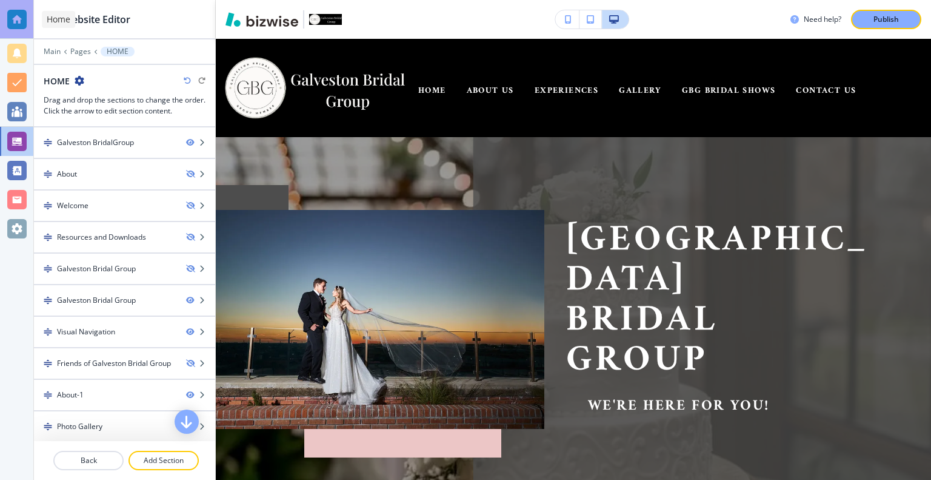
click at [24, 24] on div at bounding box center [16, 19] width 19 height 19
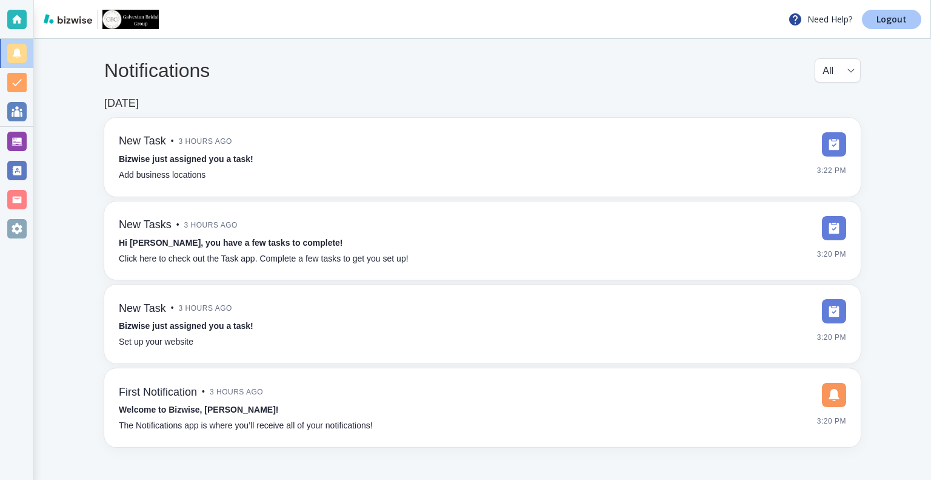
click at [886, 18] on p "Logout" at bounding box center [892, 19] width 30 height 8
